Goal: Task Accomplishment & Management: Manage account settings

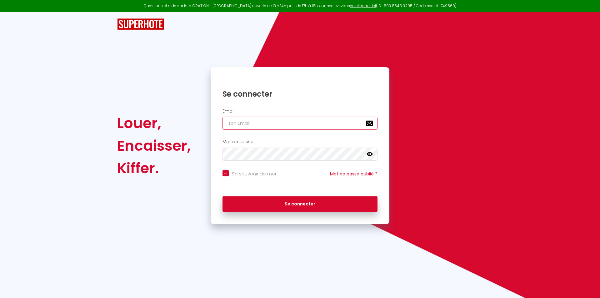
click at [289, 122] on input "email" at bounding box center [300, 123] width 155 height 13
type input "[EMAIL_ADDRESS][DOMAIN_NAME]"
click at [223, 196] on button "Se connecter" at bounding box center [300, 204] width 155 height 16
checkbox input "true"
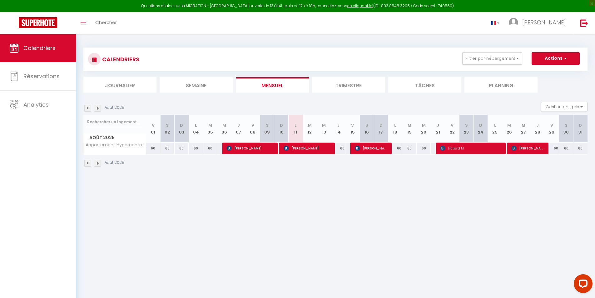
click at [97, 162] on img at bounding box center [97, 163] width 7 height 7
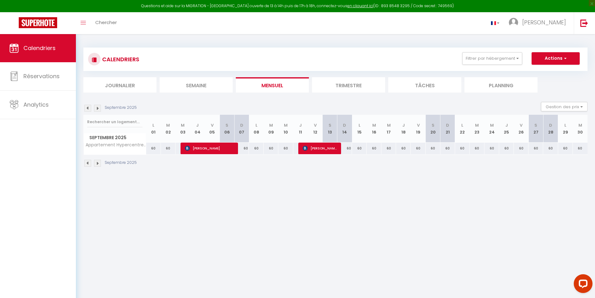
click at [98, 163] on img at bounding box center [97, 163] width 7 height 7
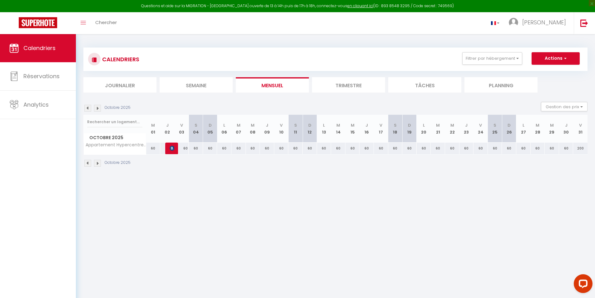
click at [350, 85] on li "Trimestre" at bounding box center [348, 84] width 73 height 15
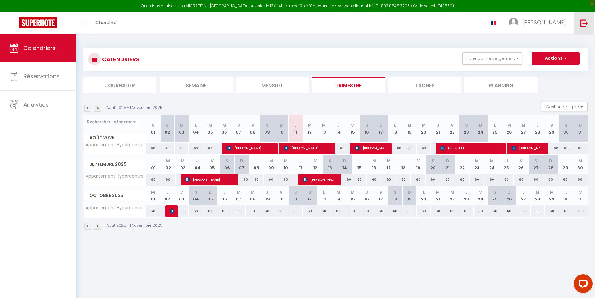
click at [586, 20] on img at bounding box center [585, 23] width 8 height 8
